Goal: Information Seeking & Learning: Learn about a topic

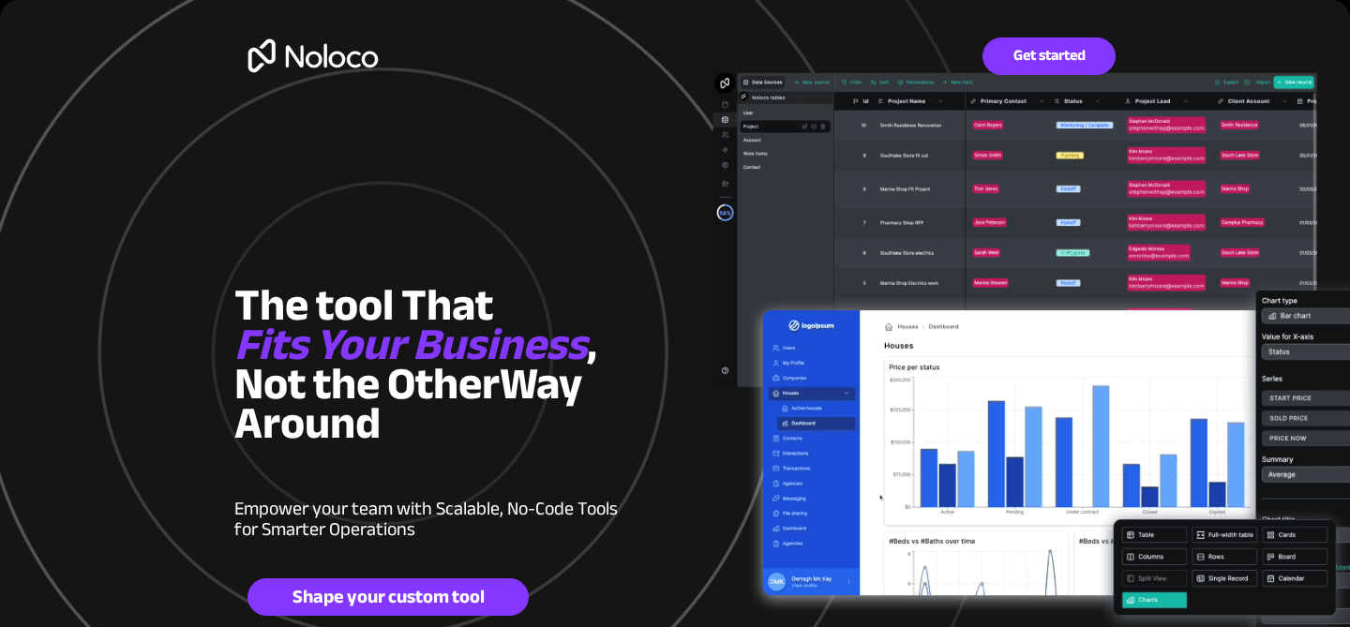
click at [331, 73] on img at bounding box center [312, 55] width 157 height 61
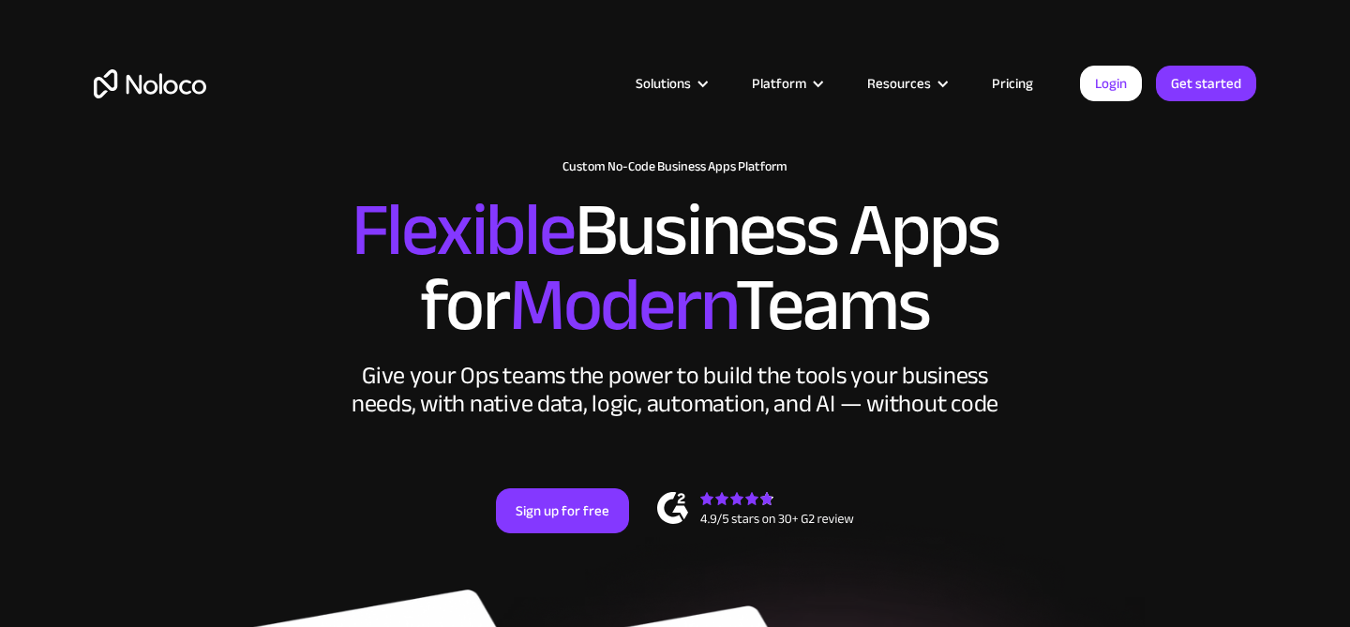
click at [1007, 81] on link "Pricing" at bounding box center [1012, 83] width 88 height 24
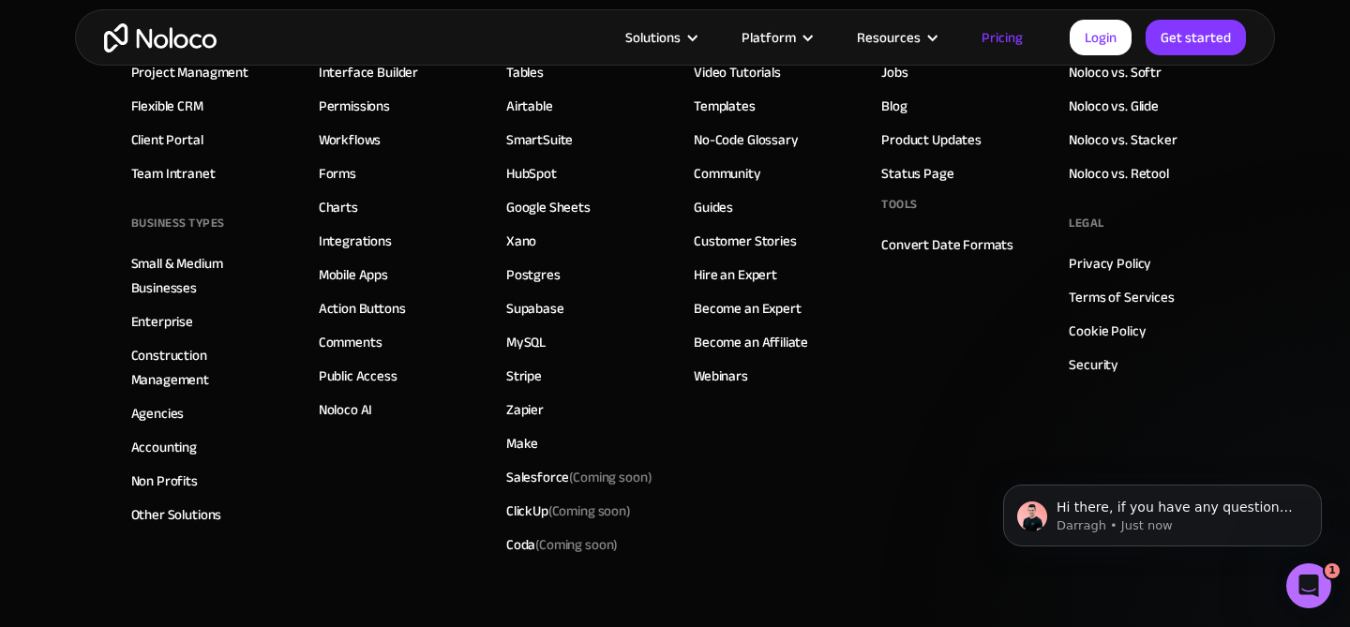
scroll to position [9263, 0]
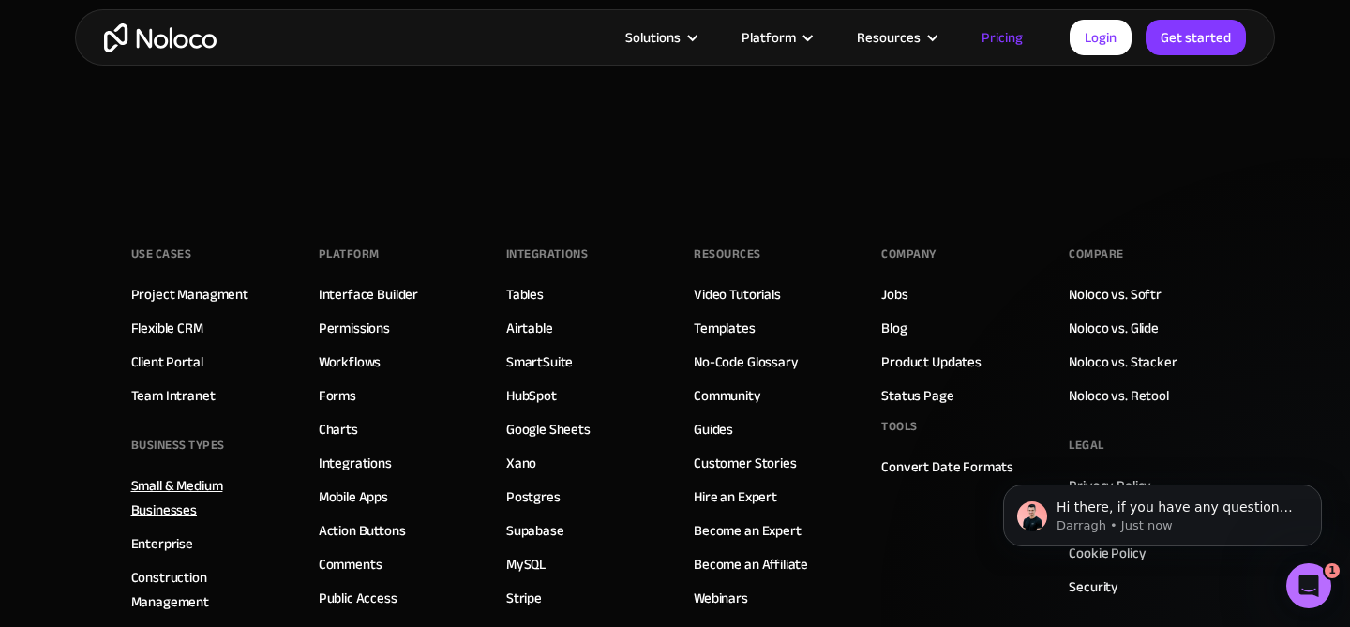
click at [174, 496] on link "Small & Medium Businesses" at bounding box center [206, 497] width 150 height 49
